Goal: Transaction & Acquisition: Download file/media

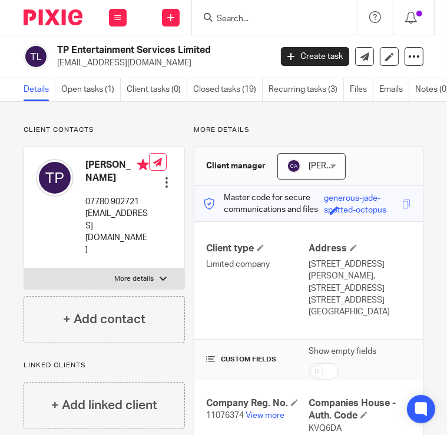
click at [263, 16] on input "Search" at bounding box center [269, 19] width 106 height 11
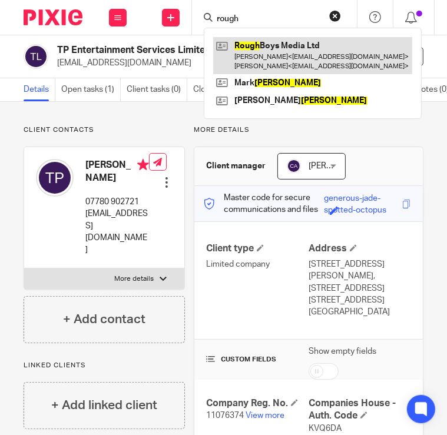
type input "rough"
click at [256, 46] on link at bounding box center [312, 55] width 199 height 37
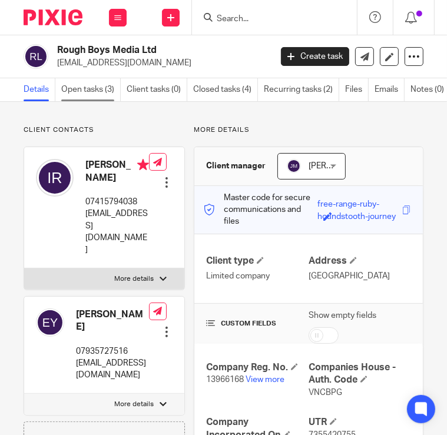
click at [110, 84] on link "Open tasks (3)" at bounding box center [90, 89] width 59 height 23
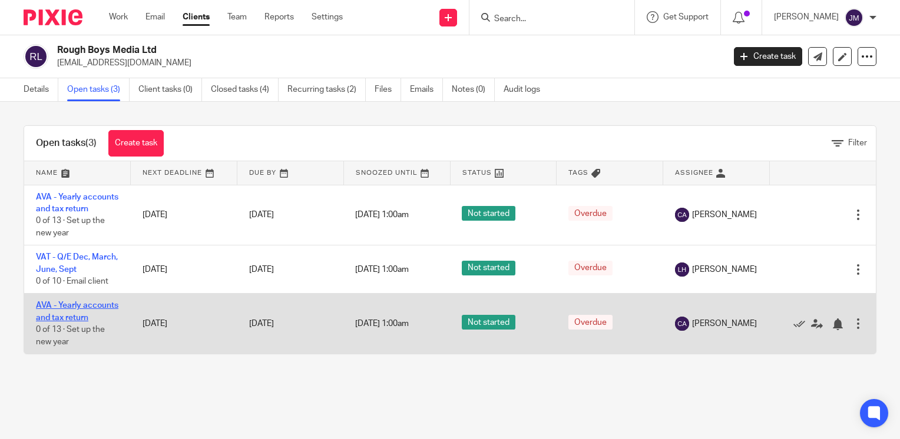
click at [72, 322] on link "AVA - Yearly accounts and tax return" at bounding box center [77, 312] width 82 height 20
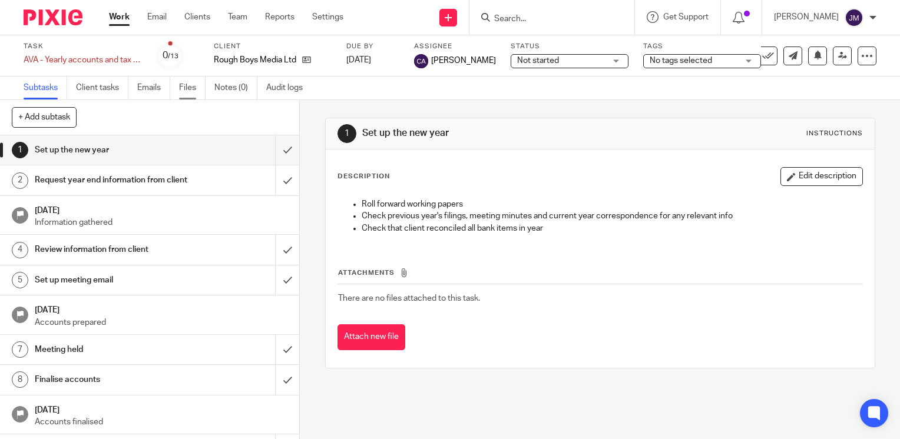
click at [187, 88] on link "Files" at bounding box center [192, 88] width 27 height 23
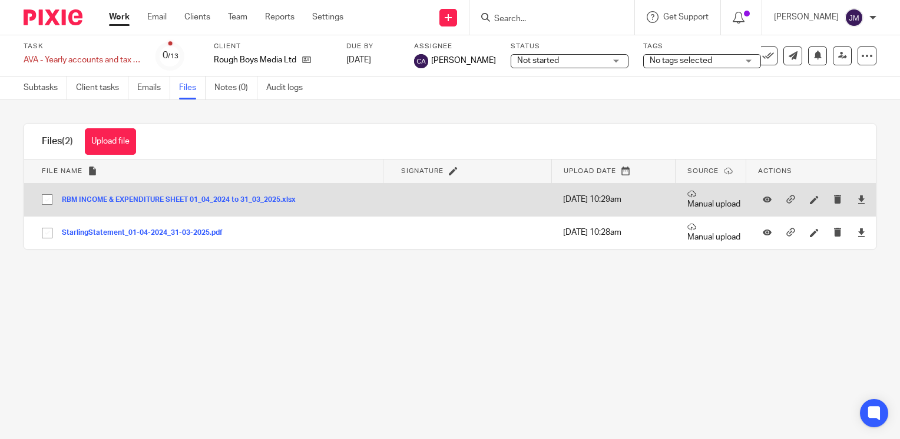
click at [47, 197] on input "checkbox" at bounding box center [47, 199] width 22 height 22
checkbox input "true"
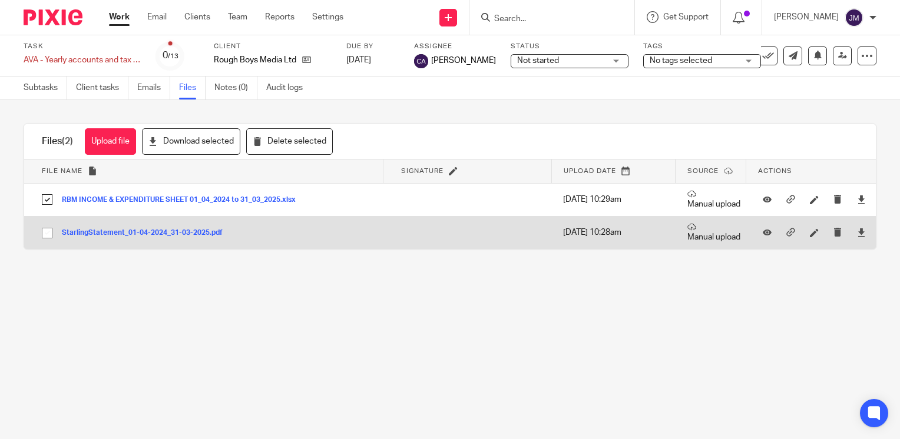
click at [46, 231] on input "checkbox" at bounding box center [47, 233] width 22 height 22
checkbox input "true"
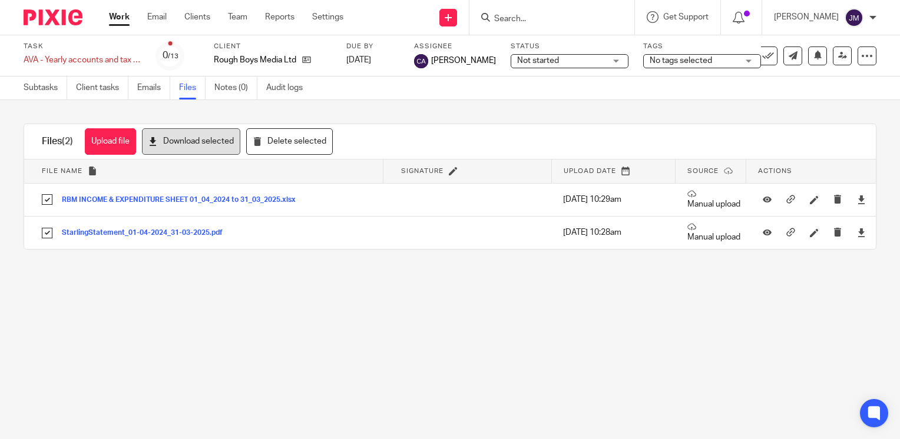
click at [183, 134] on button "Download selected" at bounding box center [191, 141] width 98 height 27
click at [387, 439] on html "Work Email Clients Team Reports Settings Work Email Clients Team Reports Settin…" at bounding box center [450, 219] width 900 height 439
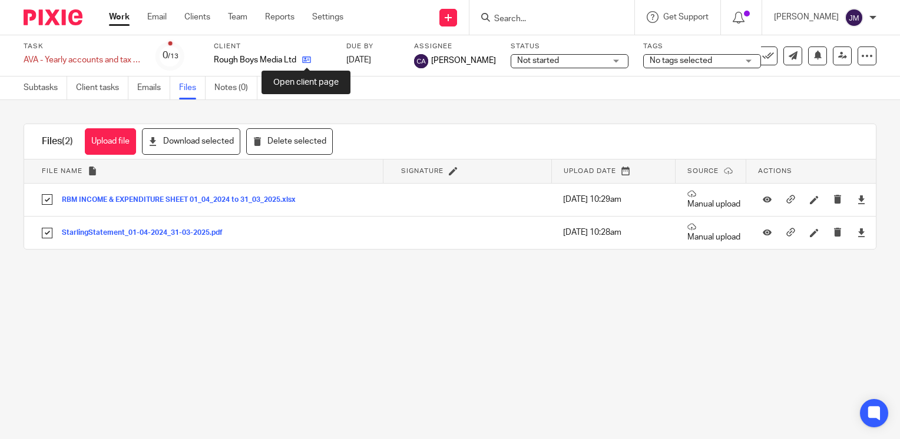
click at [309, 57] on icon at bounding box center [306, 59] width 9 height 9
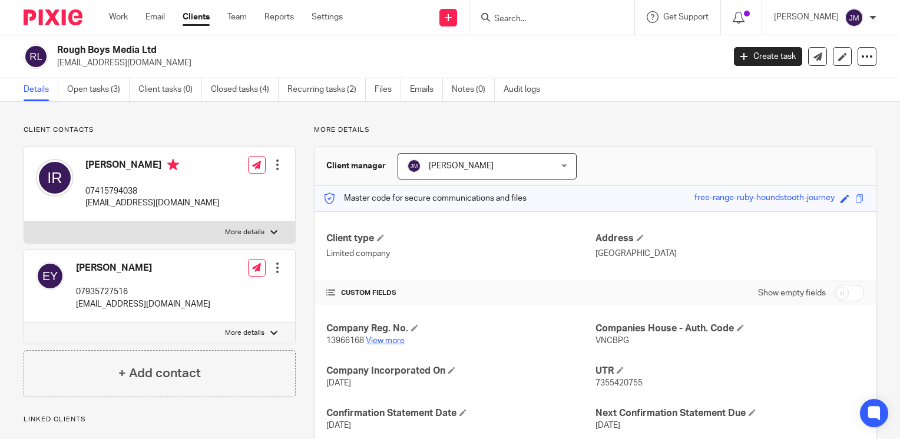
click at [380, 343] on link "View more" at bounding box center [385, 341] width 39 height 8
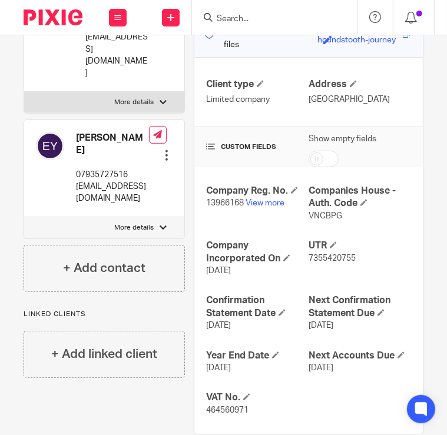
scroll to position [198, 0]
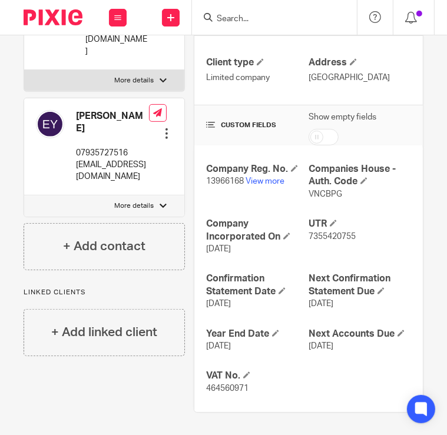
click at [212, 391] on span "464560971" at bounding box center [227, 389] width 42 height 8
copy span "464560971"
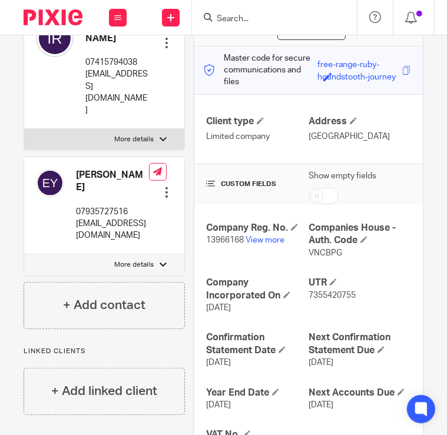
scroll to position [0, 0]
